Goal: Task Accomplishment & Management: Manage account settings

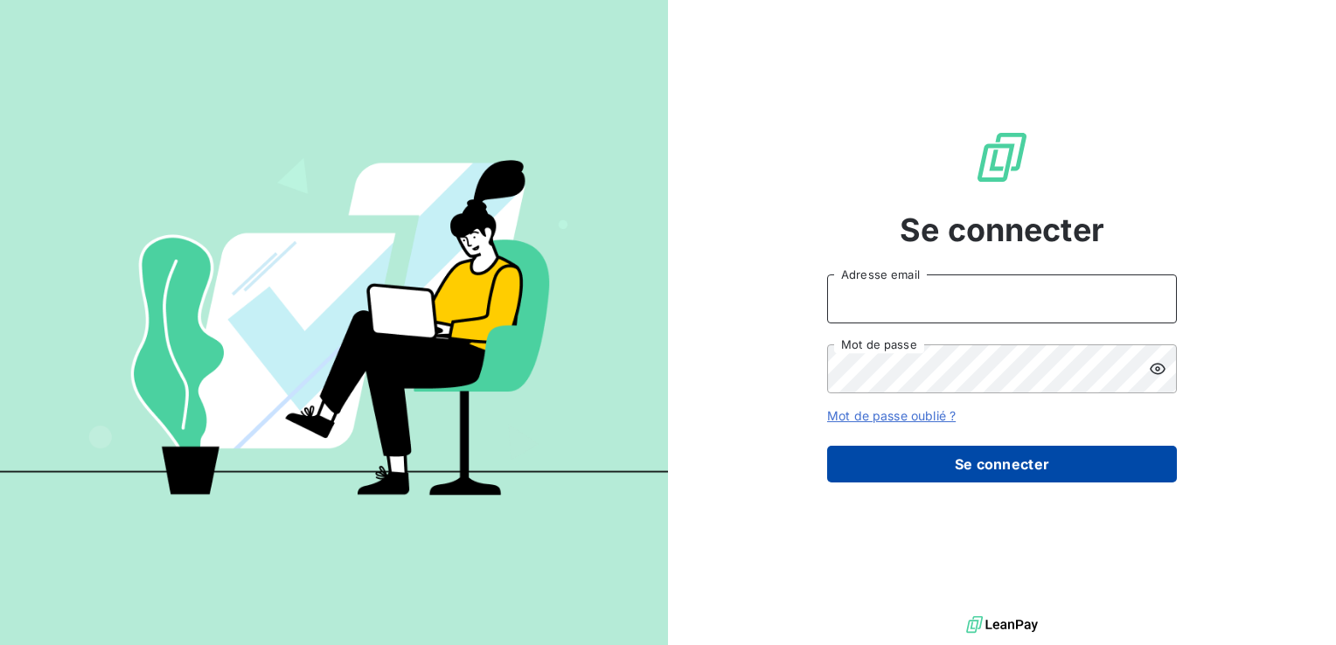
type input "[PERSON_NAME][EMAIL_ADDRESS][DOMAIN_NAME]"
click at [913, 461] on button "Se connecter" at bounding box center [1002, 464] width 350 height 37
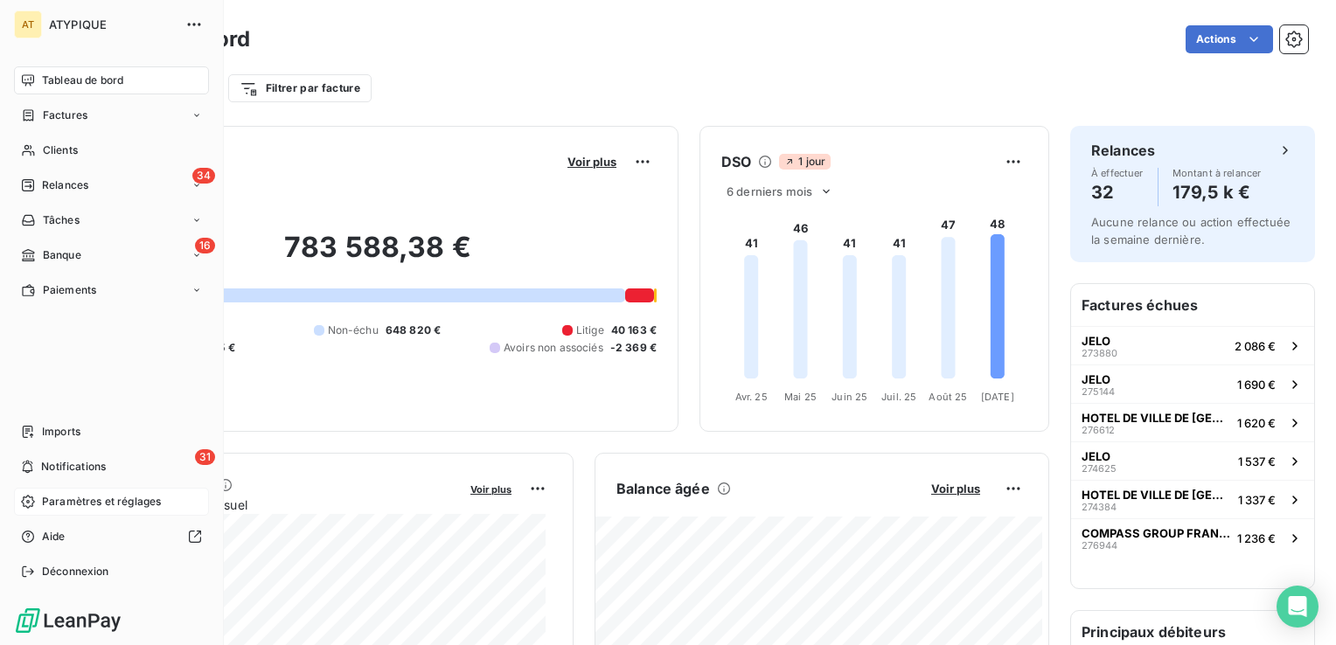
click at [80, 508] on span "Paramètres et réglages" at bounding box center [101, 502] width 119 height 16
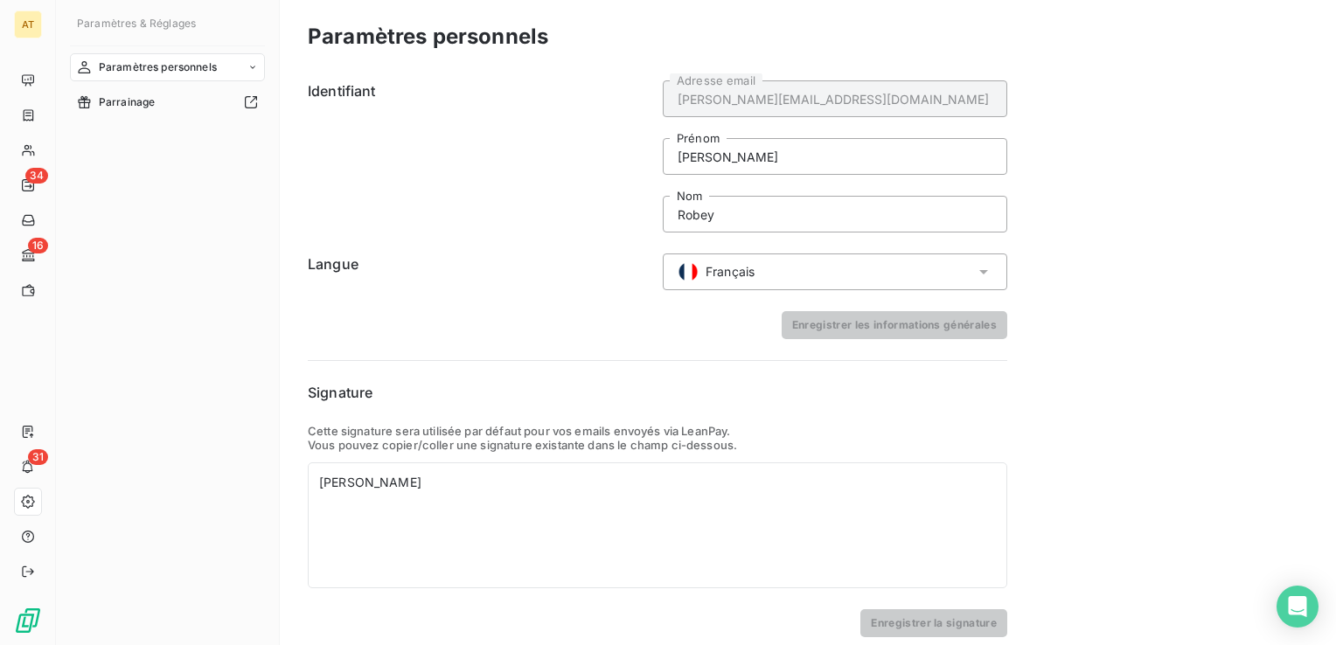
click at [248, 67] on icon at bounding box center [252, 67] width 10 height 10
click at [196, 130] on span "Centre de notifications" at bounding box center [155, 137] width 115 height 16
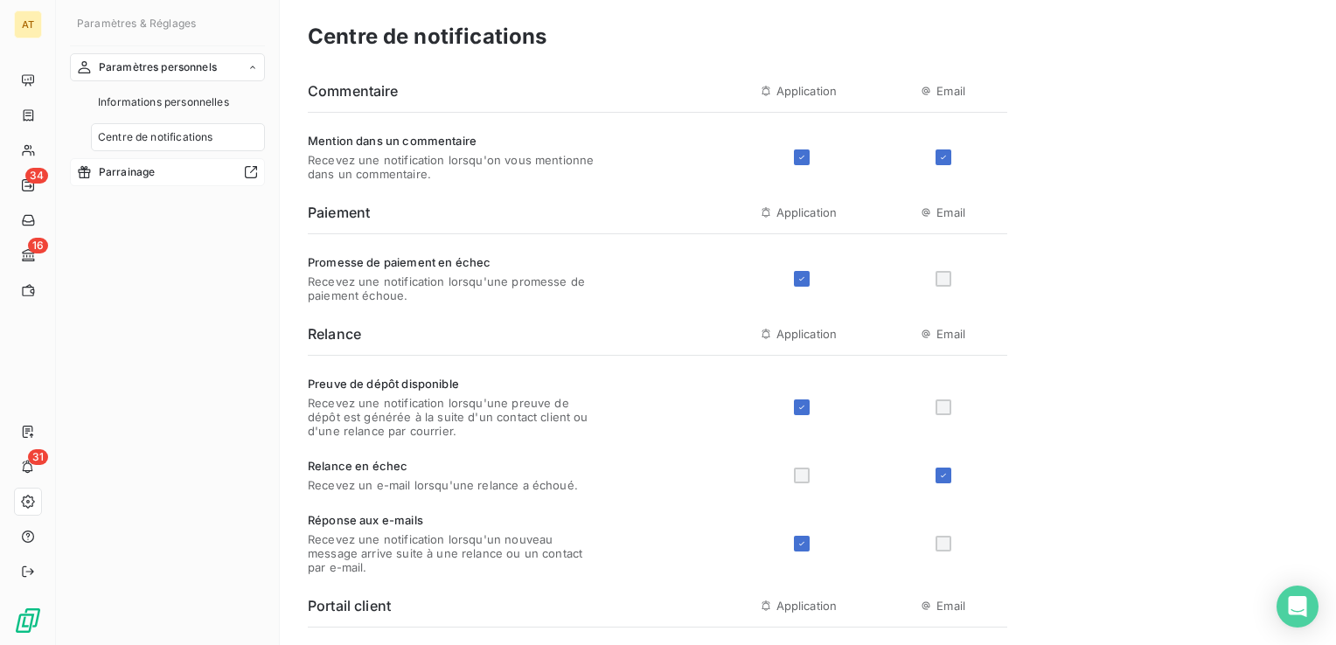
click at [149, 170] on span "Parrainage" at bounding box center [127, 172] width 57 height 16
click at [164, 100] on span "Informations personnelles" at bounding box center [163, 102] width 131 height 16
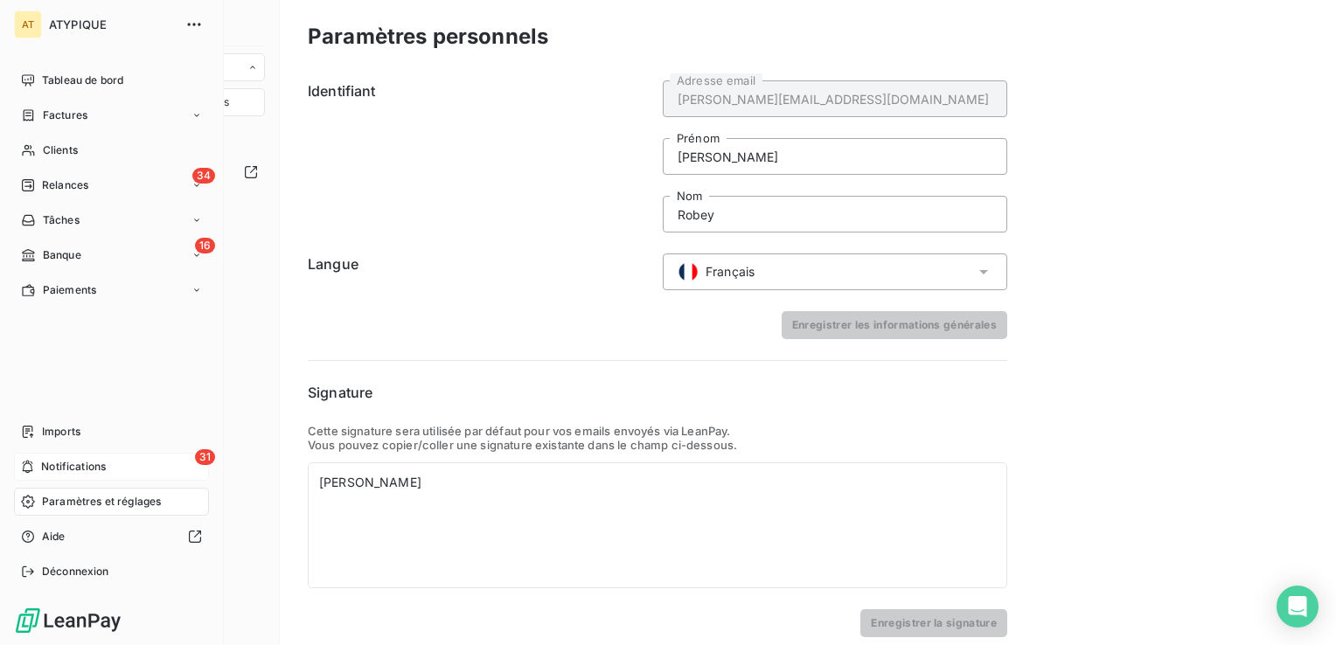
click at [59, 469] on span "Notifications" at bounding box center [73, 467] width 65 height 16
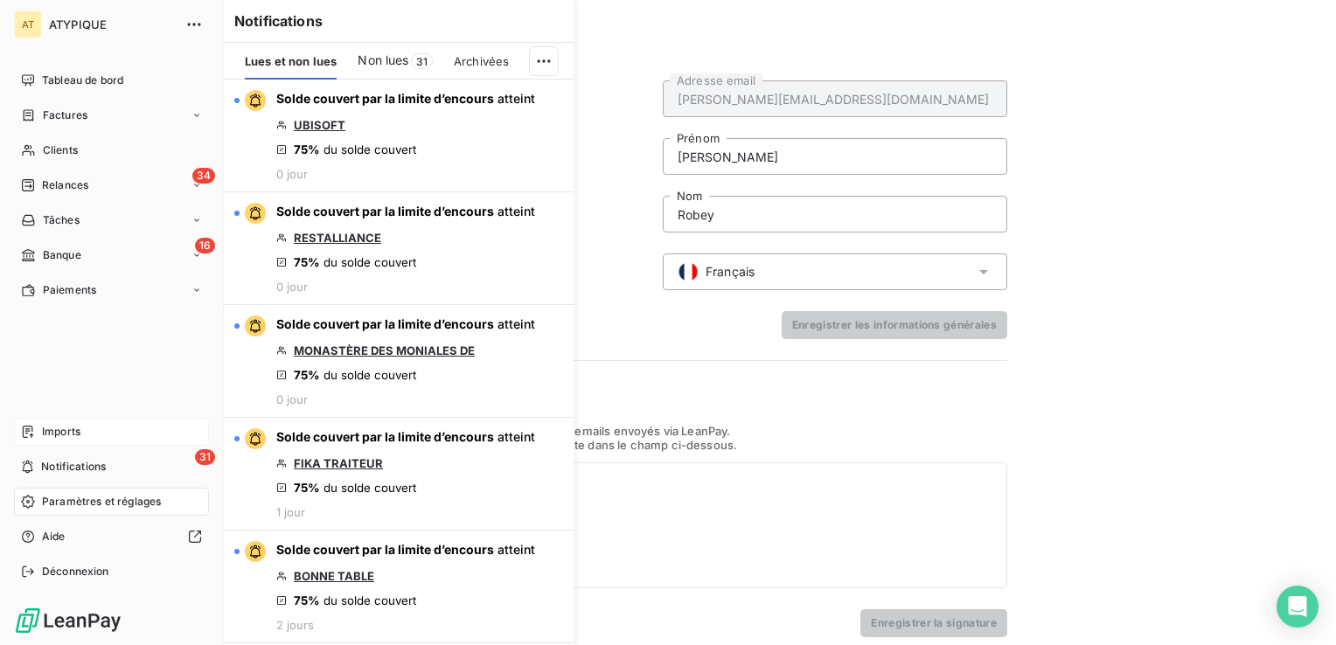
click at [70, 439] on span "Imports" at bounding box center [61, 432] width 38 height 16
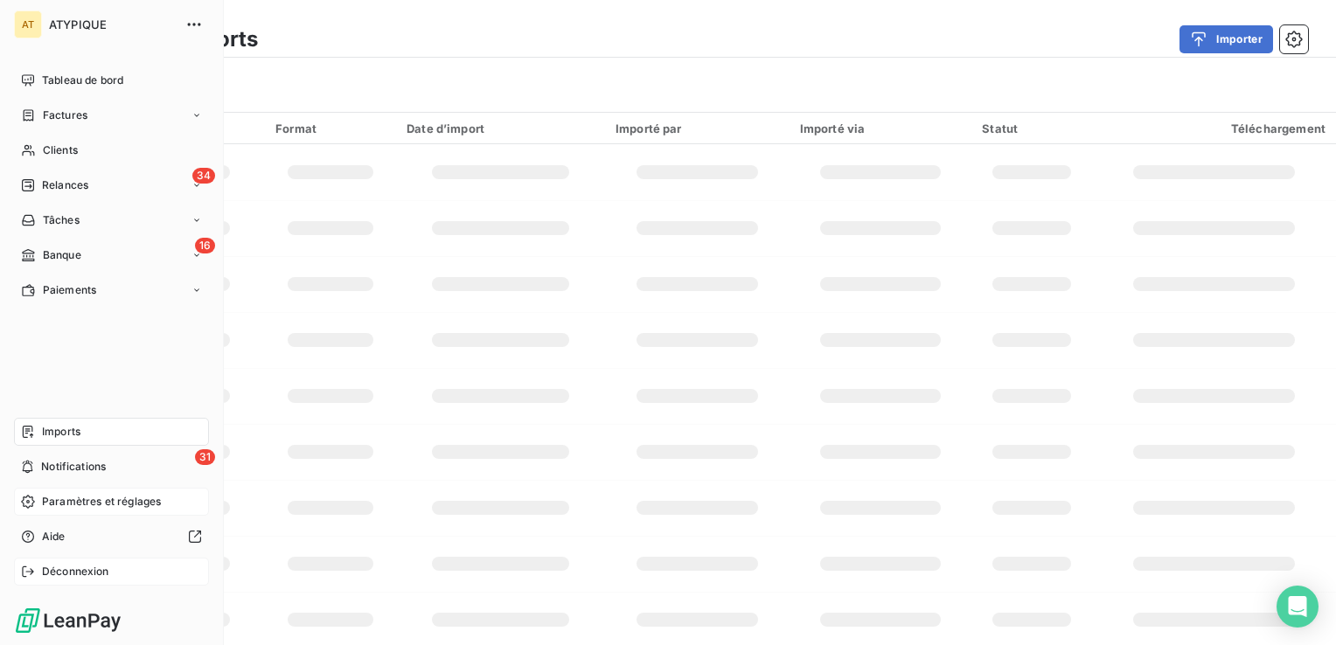
click at [62, 568] on span "Déconnexion" at bounding box center [75, 572] width 67 height 16
